Goal: Browse casually

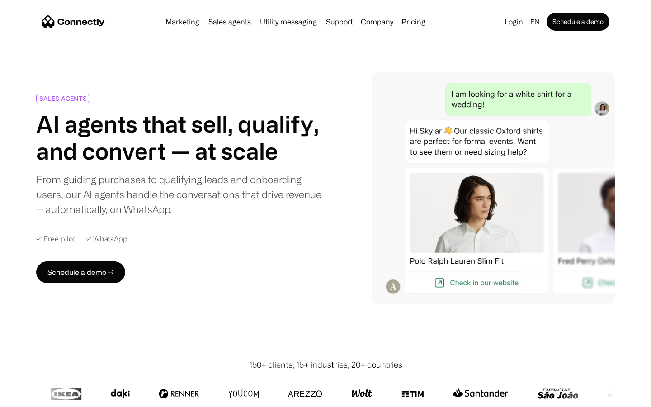
scroll to position [2518, 0]
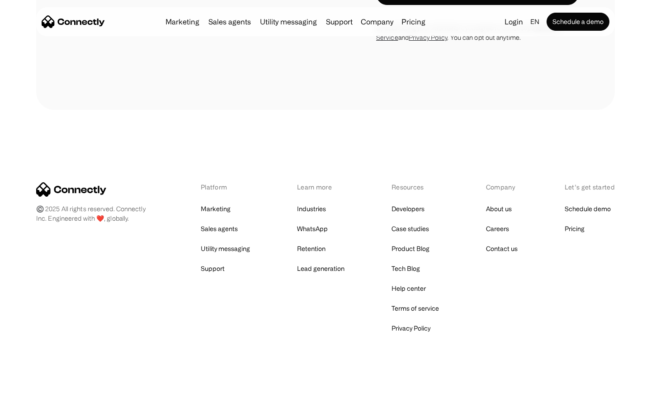
scroll to position [2937, 0]
